Goal: Information Seeking & Learning: Learn about a topic

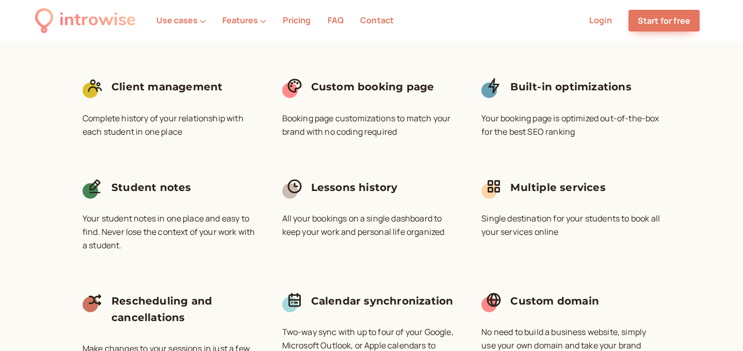
scroll to position [3199, 0]
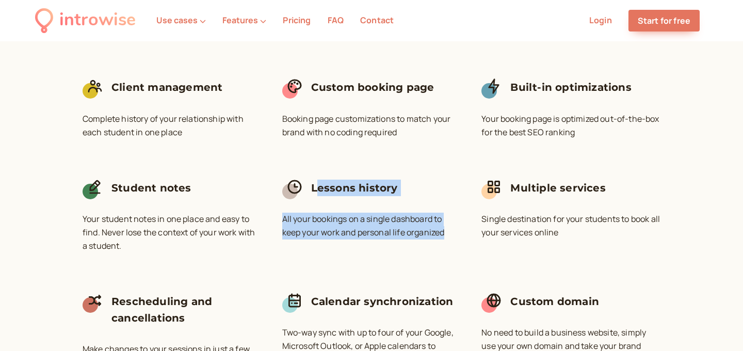
drag, startPoint x: 316, startPoint y: 169, endPoint x: 315, endPoint y: 220, distance: 50.6
click at [315, 221] on div "Lessons history All your bookings on a single dashboard to keep your work and p…" at bounding box center [371, 218] width 179 height 85
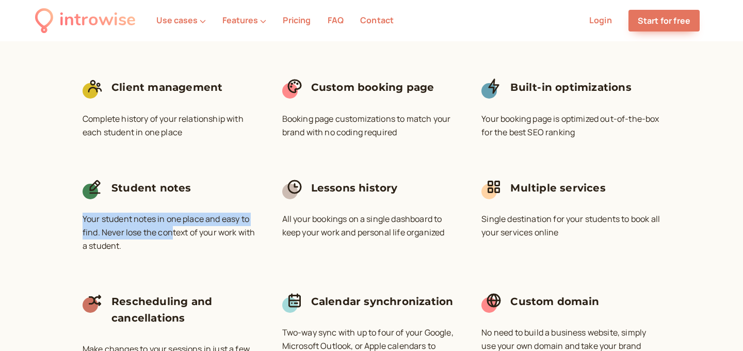
drag, startPoint x: 174, startPoint y: 204, endPoint x: 189, endPoint y: 177, distance: 30.7
click at [189, 177] on div "Student notes Your student notes in one place and easy to find. Never lose the …" at bounding box center [172, 218] width 179 height 85
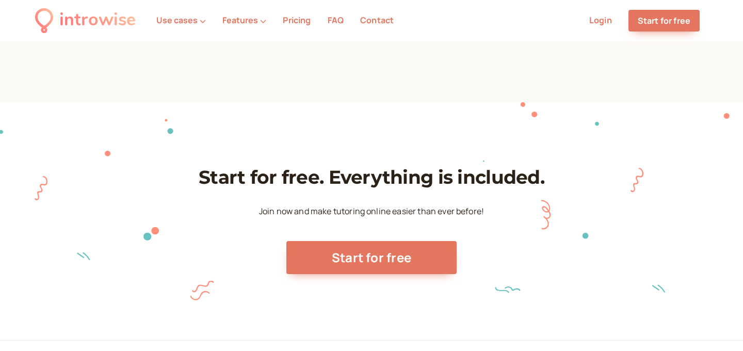
scroll to position [3640, 0]
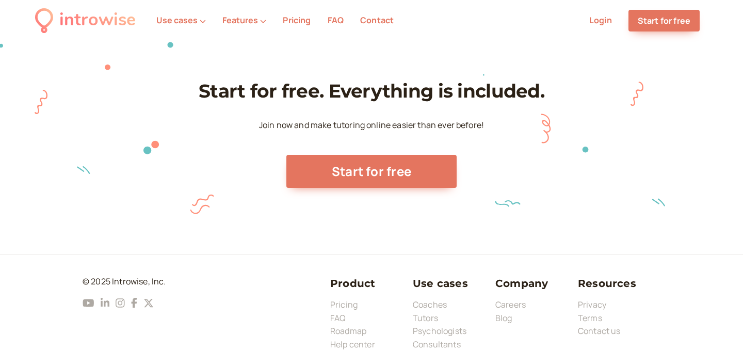
click at [285, 26] on li "Pricing" at bounding box center [296, 20] width 44 height 13
click at [297, 21] on link "Pricing" at bounding box center [297, 19] width 28 height 11
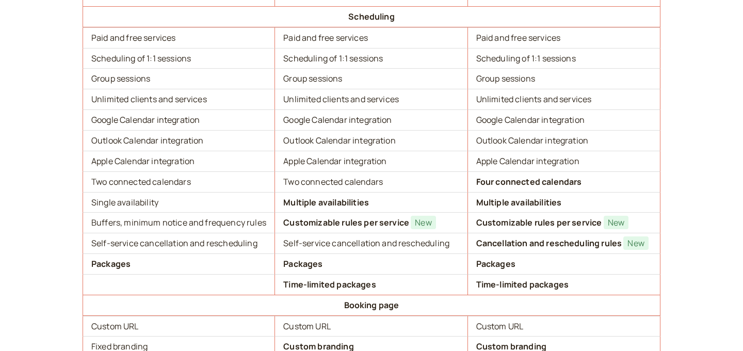
scroll to position [283, 0]
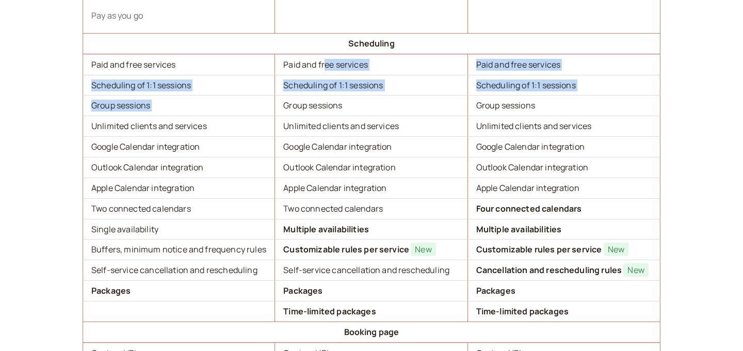
drag, startPoint x: 325, startPoint y: 67, endPoint x: 325, endPoint y: 98, distance: 31.5
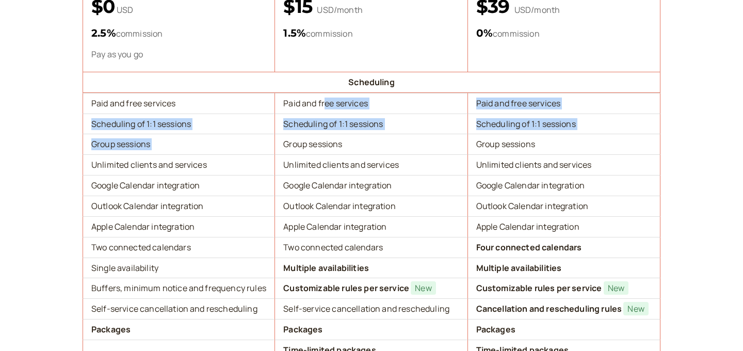
scroll to position [105, 0]
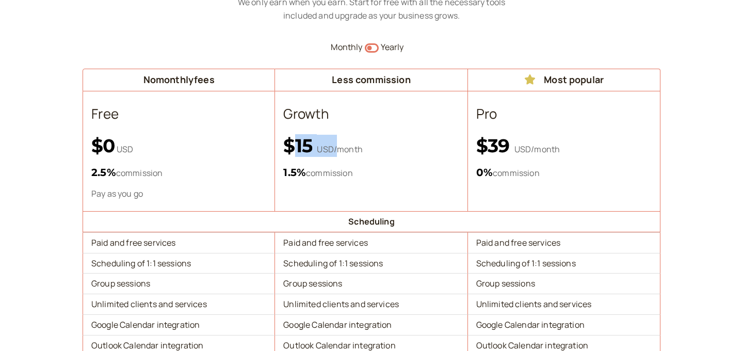
drag, startPoint x: 298, startPoint y: 149, endPoint x: 337, endPoint y: 151, distance: 39.3
click at [337, 151] on p "$ 15 USD/month" at bounding box center [370, 146] width 175 height 22
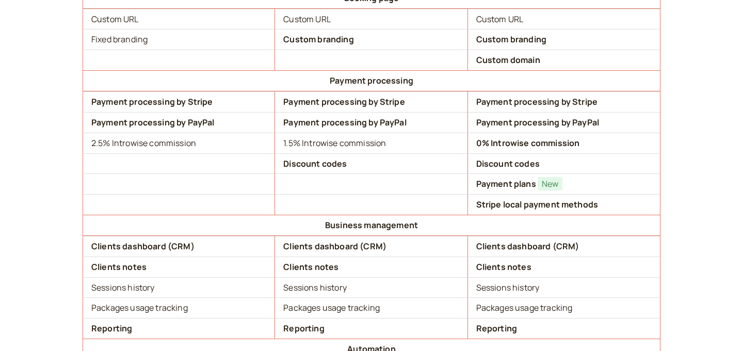
scroll to position [622, 0]
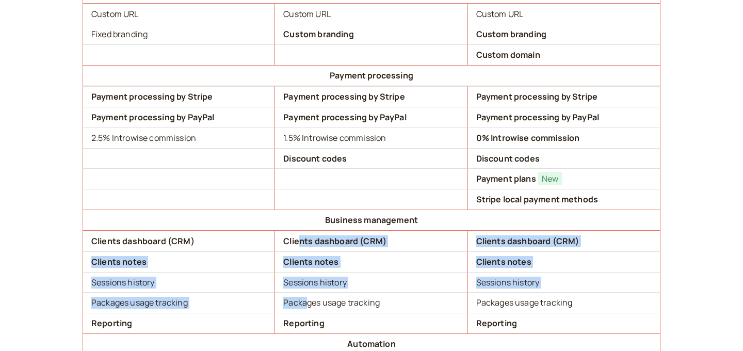
drag, startPoint x: 301, startPoint y: 237, endPoint x: 305, endPoint y: 300, distance: 63.6
click at [305, 300] on tbody "Scheduling Paid and free services Paid and free services Paid and free services…" at bounding box center [372, 211] width 578 height 1034
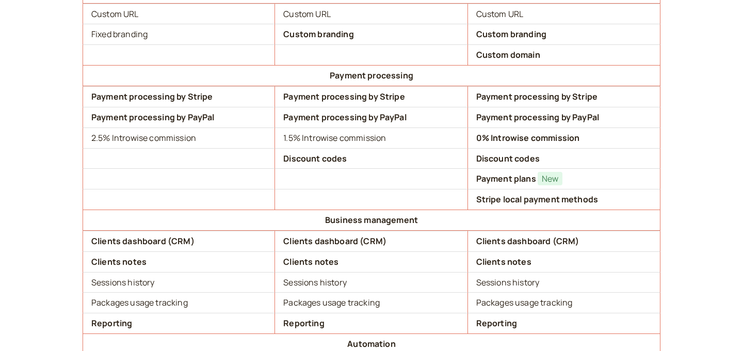
click at [309, 325] on b "Reporting" at bounding box center [303, 322] width 41 height 11
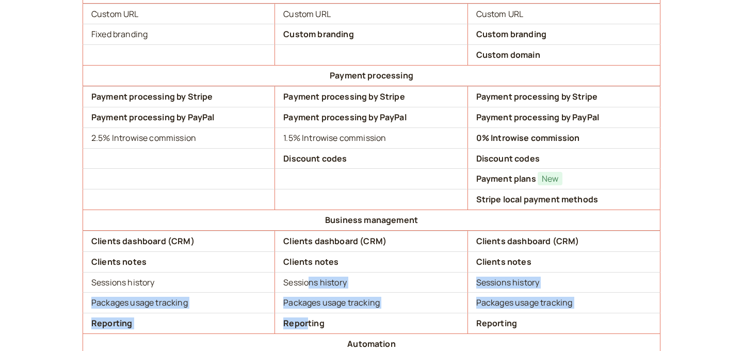
drag, startPoint x: 309, startPoint y: 325, endPoint x: 309, endPoint y: 280, distance: 44.9
click at [309, 282] on tbody "Scheduling Paid and free services Paid and free services Paid and free services…" at bounding box center [372, 211] width 578 height 1034
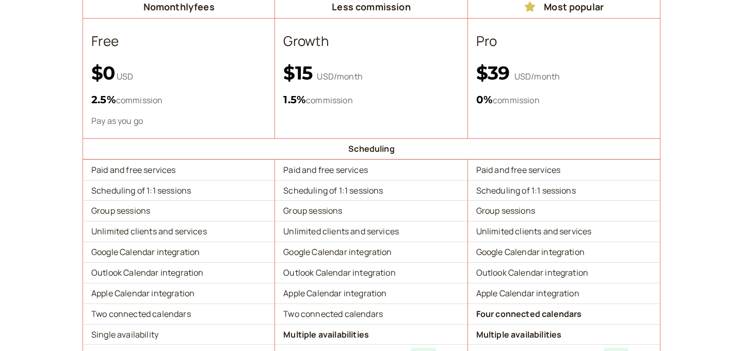
scroll to position [158, 0]
